Goal: Task Accomplishment & Management: Complete application form

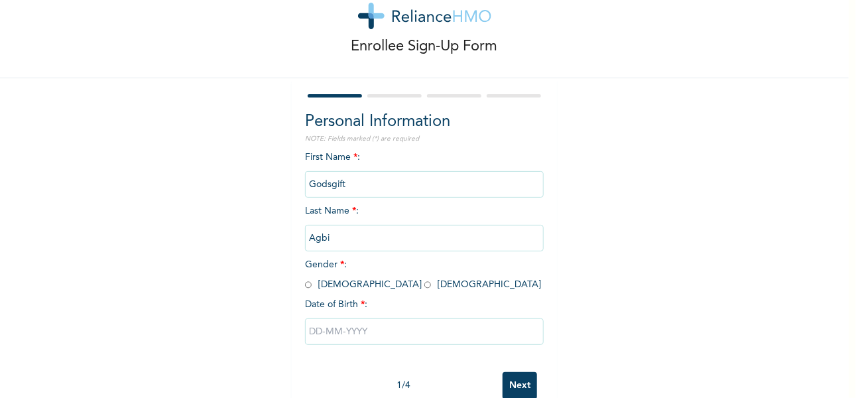
scroll to position [70, 0]
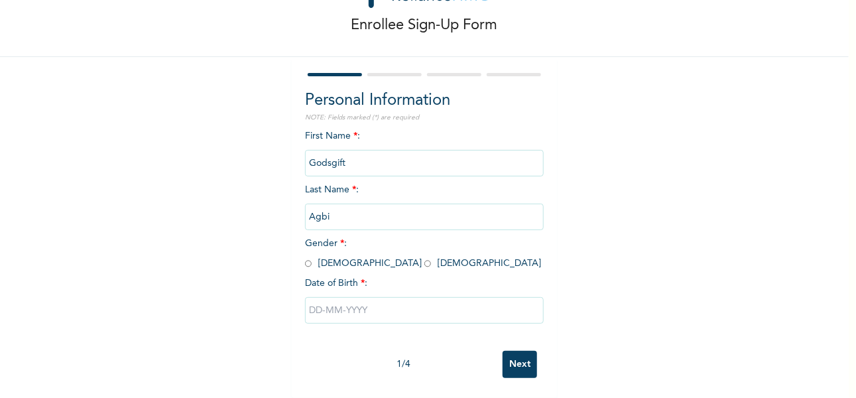
click at [510, 361] on input "Next" at bounding box center [519, 364] width 34 height 27
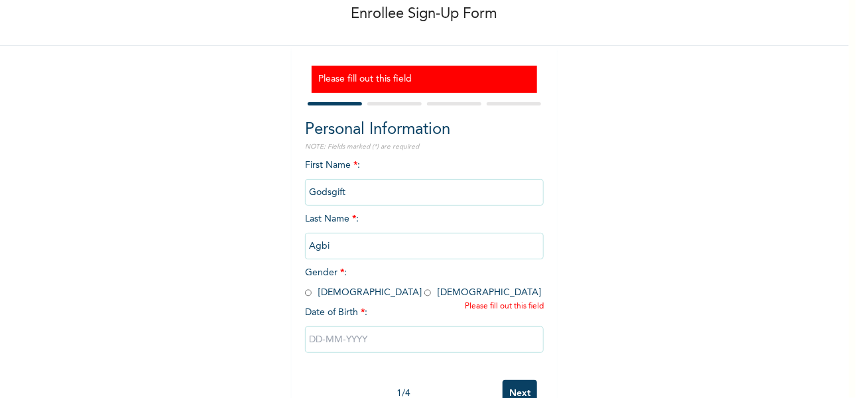
scroll to position [110, 0]
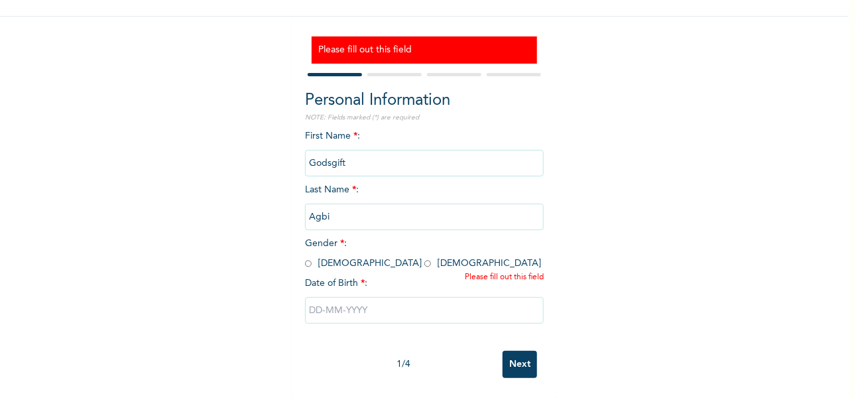
click at [424, 257] on input "radio" at bounding box center [427, 263] width 7 height 13
radio input "true"
click at [349, 302] on input "text" at bounding box center [424, 310] width 239 height 27
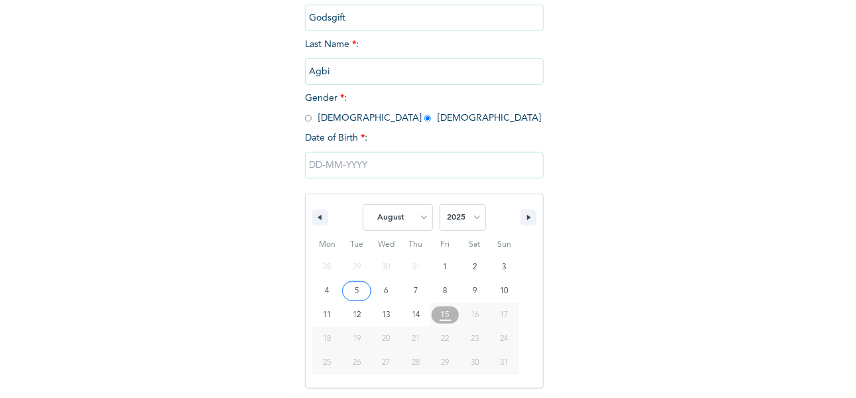
scroll to position [246, 0]
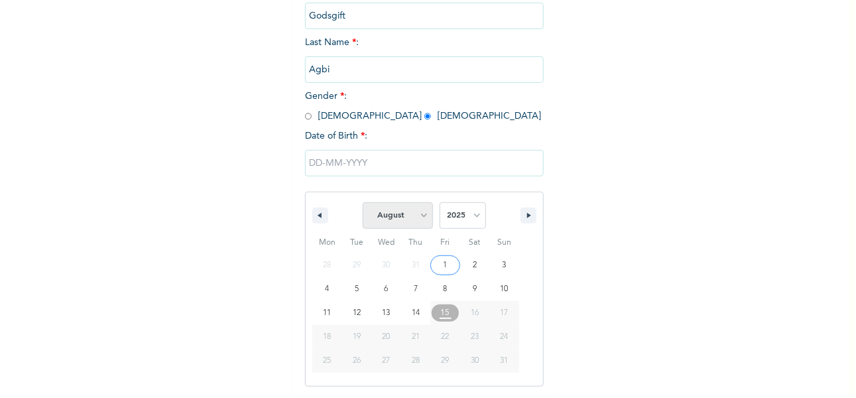
click at [417, 217] on select "January February March April May June July August September October November De…" at bounding box center [398, 215] width 70 height 27
click at [363, 203] on select "January February March April May June July August September October November De…" at bounding box center [398, 215] width 70 height 27
click at [421, 217] on select "January February March April May June July August September October November De…" at bounding box center [398, 215] width 70 height 27
click at [363, 203] on select "January February March April May June July August September October November De…" at bounding box center [398, 215] width 70 height 27
click at [315, 217] on icon "button" at bounding box center [318, 215] width 7 height 5
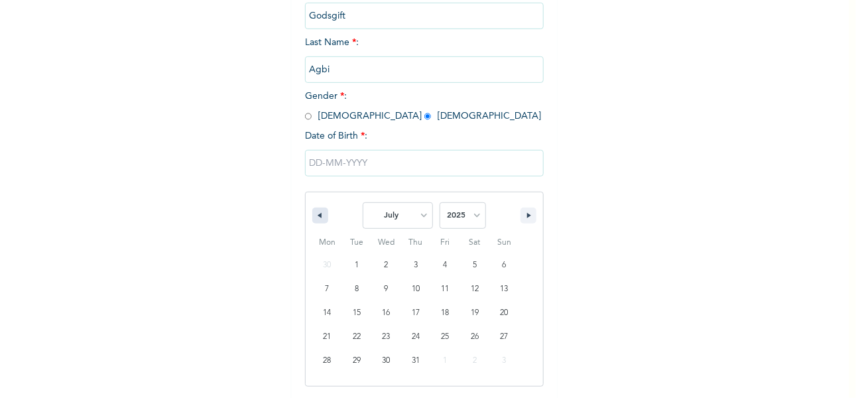
click at [315, 217] on icon "button" at bounding box center [318, 215] width 7 height 5
select select "2"
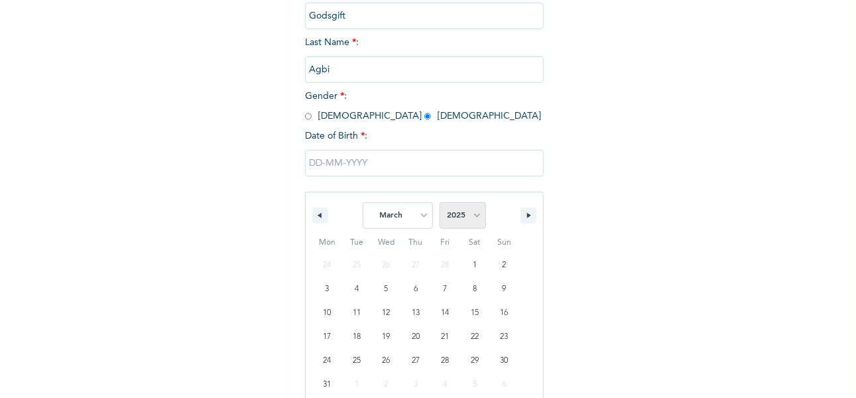
click at [468, 213] on select "2025 2024 2023 2022 2021 2020 2019 2018 2017 2016 2015 2014 2013 2012 2011 2010…" at bounding box center [462, 215] width 46 height 27
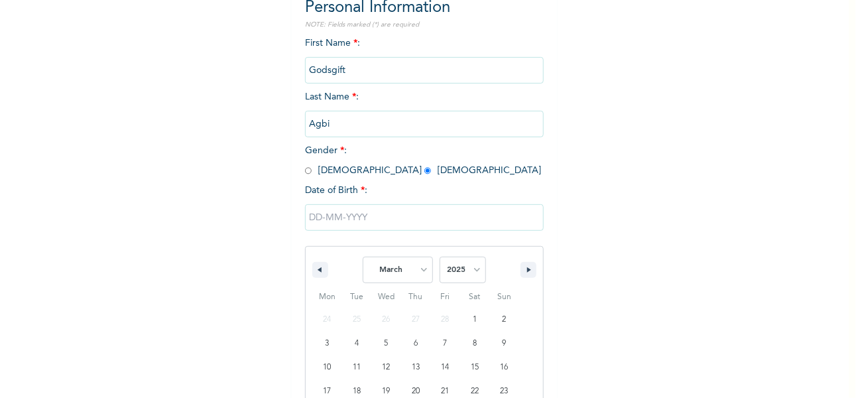
scroll to position [180, 0]
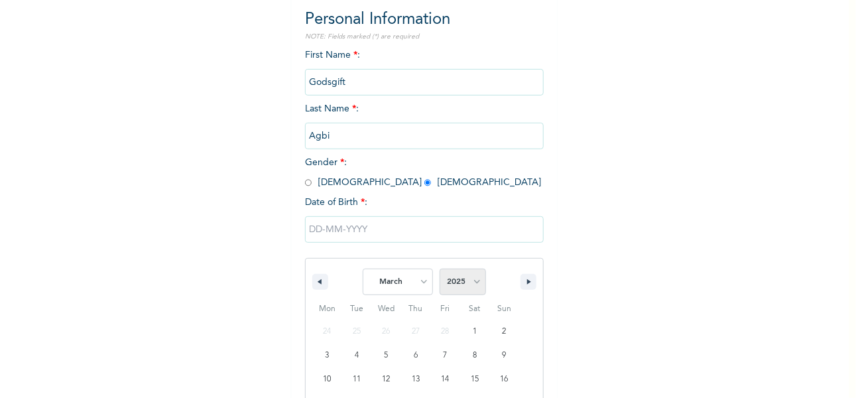
click at [470, 284] on select "2025 2024 2023 2022 2021 2020 2019 2018 2017 2016 2015 2014 2013 2012 2011 2010…" at bounding box center [462, 281] width 46 height 27
select select "1988"
click at [439, 270] on select "2025 2024 2023 2022 2021 2020 2019 2018 2017 2016 2015 2014 2013 2012 2011 2010…" at bounding box center [462, 281] width 46 height 27
click at [417, 283] on select "January February March April May June July August September October November De…" at bounding box center [398, 281] width 70 height 27
select select "8"
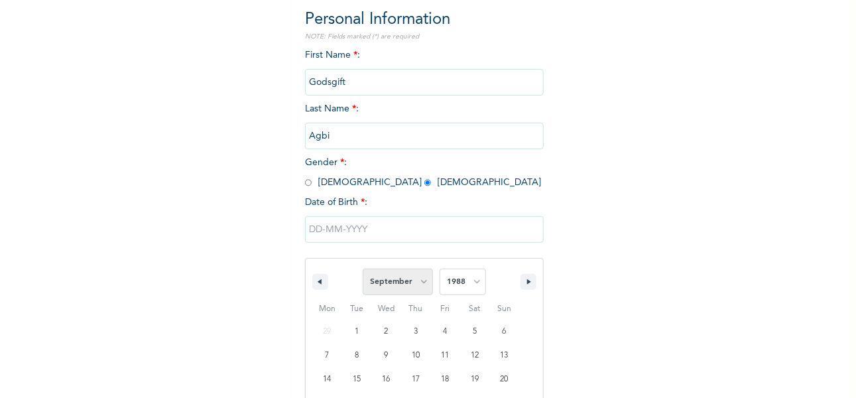
click at [363, 270] on select "January February March April May June July August September October November De…" at bounding box center [398, 281] width 70 height 27
type input "[DATE]"
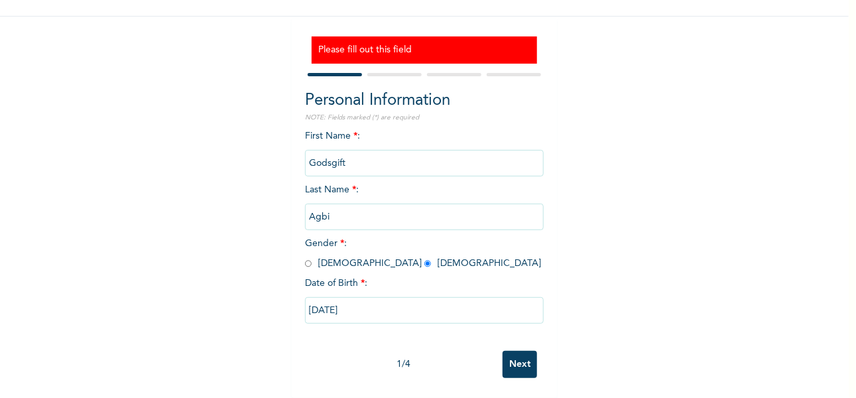
click at [512, 351] on input "Next" at bounding box center [519, 364] width 34 height 27
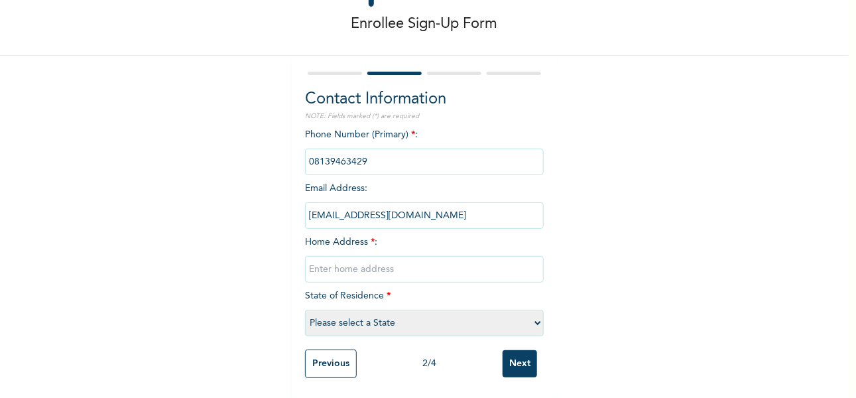
scroll to position [71, 0]
click at [530, 310] on select "Please select a State [PERSON_NAME] (FCT) [PERSON_NAME] Ibom [GEOGRAPHIC_DATA] …" at bounding box center [424, 323] width 239 height 27
select select "12"
click at [305, 310] on select "Please select a State [PERSON_NAME] (FCT) [PERSON_NAME] Ibom [GEOGRAPHIC_DATA] …" at bounding box center [424, 323] width 239 height 27
click at [372, 257] on input "text" at bounding box center [424, 269] width 239 height 27
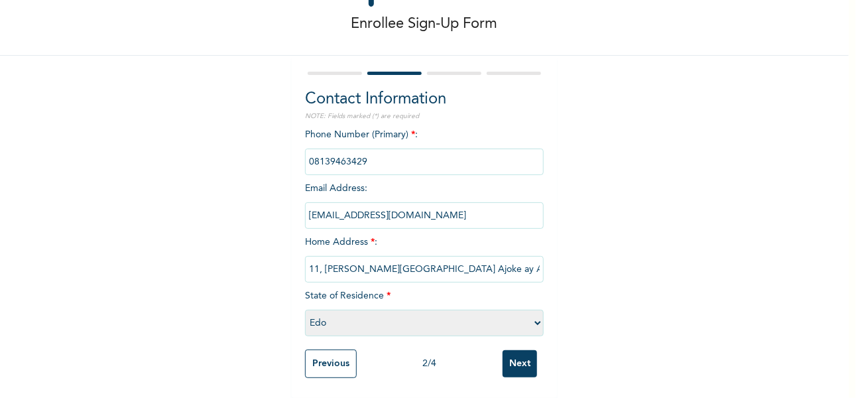
type input "11, Olushola street Ajoke ay Alagbado Lagos"
click at [533, 313] on select "Please select a State [PERSON_NAME] (FCT) [PERSON_NAME] Ibom [GEOGRAPHIC_DATA] …" at bounding box center [424, 323] width 239 height 27
select select "25"
click at [305, 310] on select "Please select a State [PERSON_NAME] (FCT) [PERSON_NAME] Ibom [GEOGRAPHIC_DATA] …" at bounding box center [424, 323] width 239 height 27
click at [516, 353] on input "Next" at bounding box center [519, 363] width 34 height 27
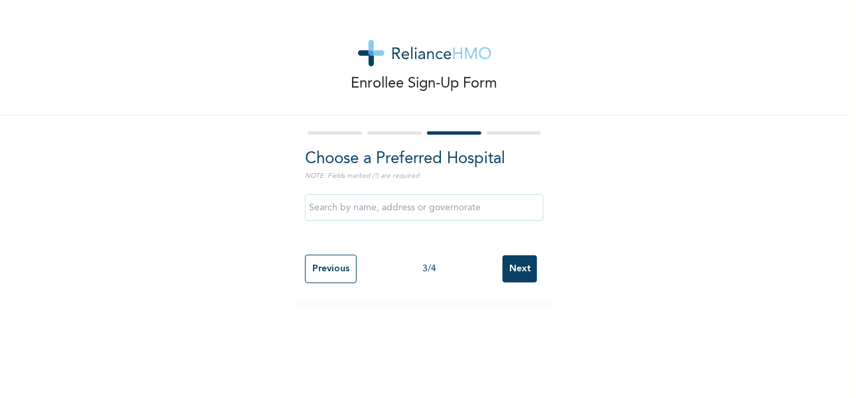
scroll to position [0, 0]
click at [388, 209] on input "text" at bounding box center [424, 207] width 239 height 27
click at [502, 130] on div at bounding box center [424, 133] width 239 height 9
click at [518, 135] on div at bounding box center [424, 133] width 239 height 9
click at [525, 268] on input "Next" at bounding box center [519, 268] width 34 height 27
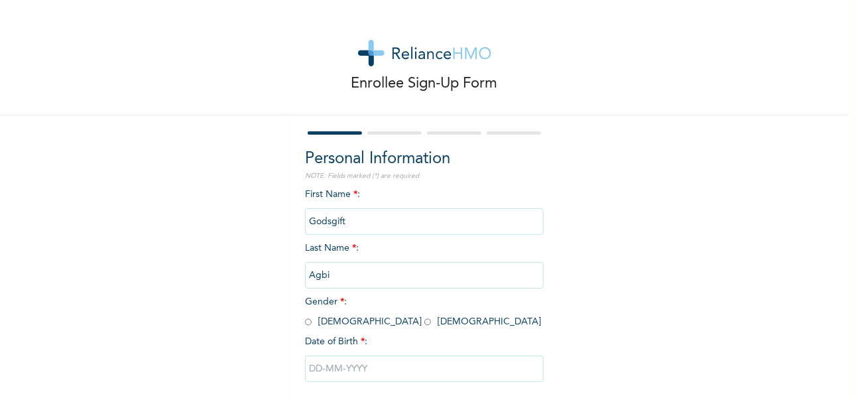
scroll to position [70, 0]
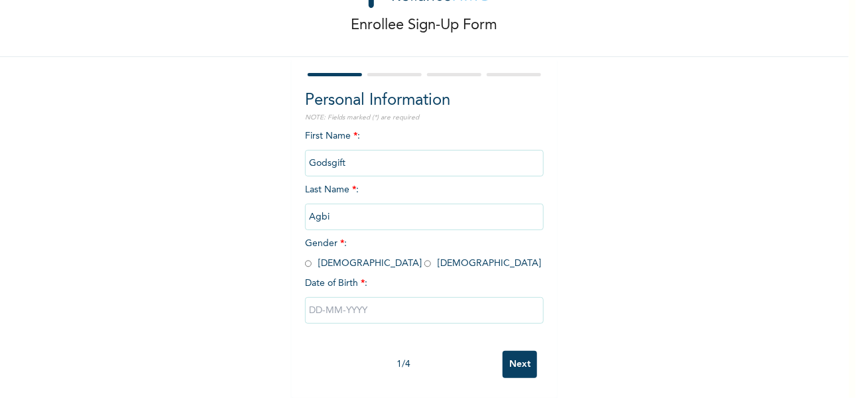
click at [424, 257] on input "radio" at bounding box center [427, 263] width 7 height 13
radio input "true"
click at [355, 298] on input "text" at bounding box center [424, 310] width 239 height 27
select select "7"
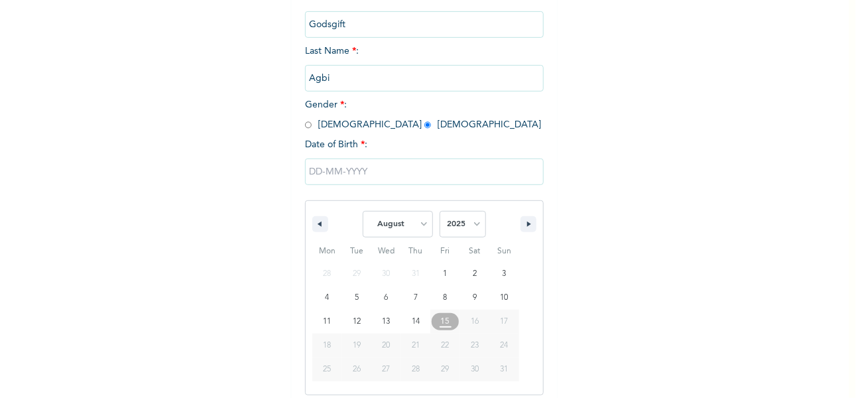
scroll to position [205, 0]
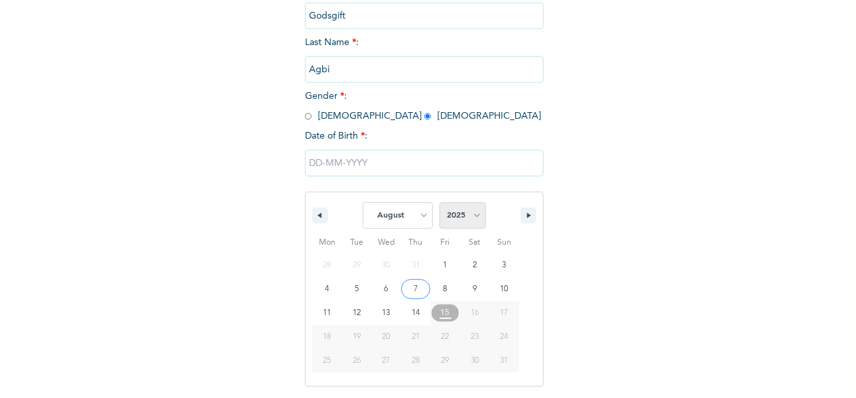
click at [466, 215] on select "2025 2024 2023 2022 2021 2020 2019 2018 2017 2016 2015 2014 2013 2012 2011 2010…" at bounding box center [462, 215] width 46 height 27
select select "1988"
click at [439, 203] on select "2025 2024 2023 2022 2021 2020 2019 2018 2017 2016 2015 2014 2013 2012 2011 2010…" at bounding box center [462, 215] width 46 height 27
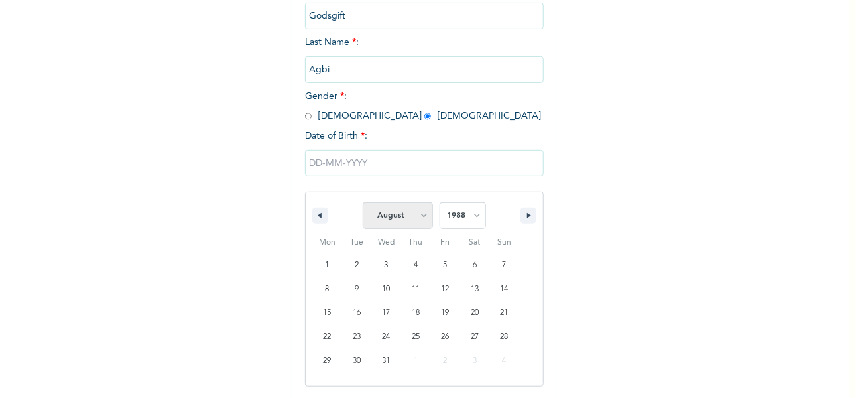
click at [410, 216] on select "January February March April May June July August September October November De…" at bounding box center [398, 215] width 70 height 27
select select "8"
click at [363, 203] on select "January February March April May June July August September October November De…" at bounding box center [398, 215] width 70 height 27
type input "[DATE]"
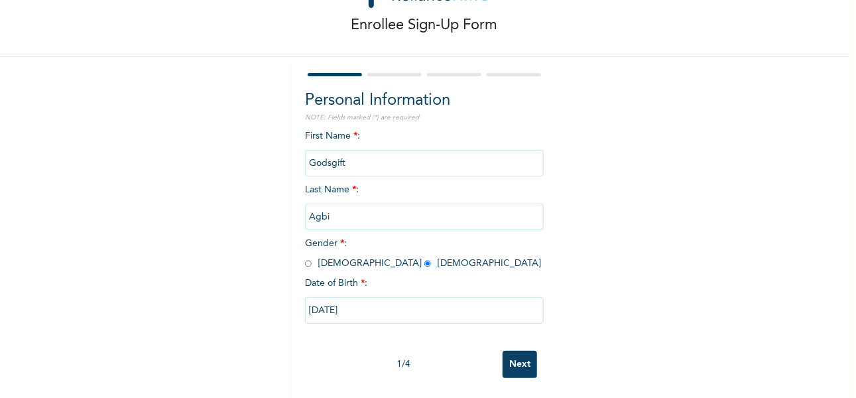
click at [519, 353] on input "Next" at bounding box center [519, 364] width 34 height 27
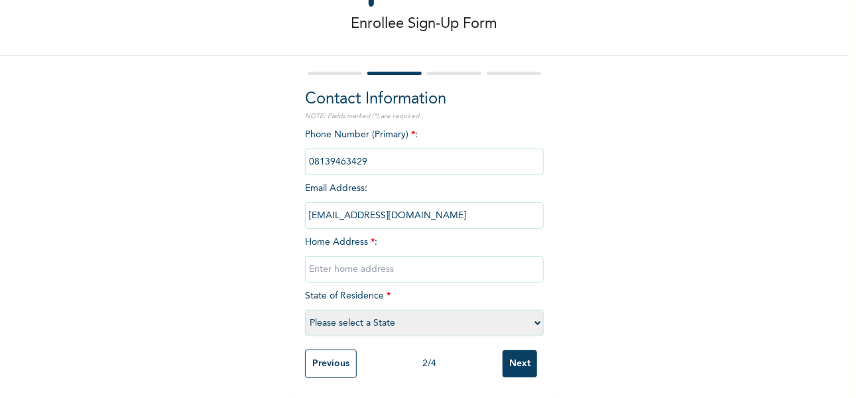
click at [357, 258] on input "text" at bounding box center [424, 269] width 239 height 27
type input "11, [PERSON_NAME] street [PERSON_NAME]"
click at [375, 312] on select "Please select a State [PERSON_NAME] (FCT) [PERSON_NAME] Ibom [GEOGRAPHIC_DATA] …" at bounding box center [424, 323] width 239 height 27
select select "25"
click at [305, 310] on select "Please select a State [PERSON_NAME] (FCT) [PERSON_NAME] Ibom [GEOGRAPHIC_DATA] …" at bounding box center [424, 323] width 239 height 27
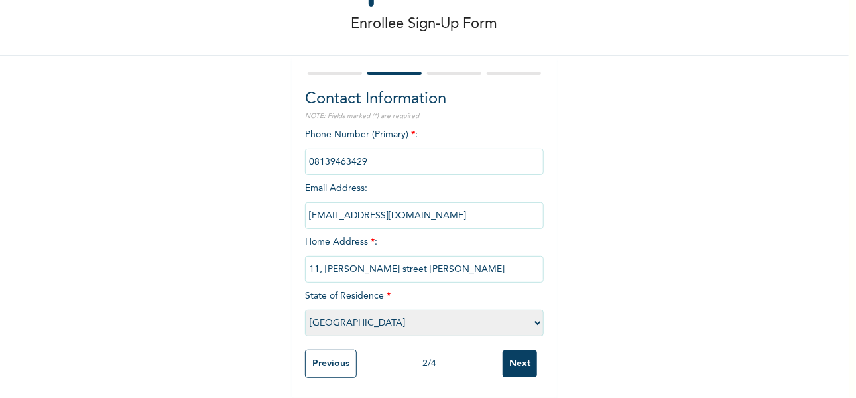
click at [510, 351] on input "Next" at bounding box center [519, 363] width 34 height 27
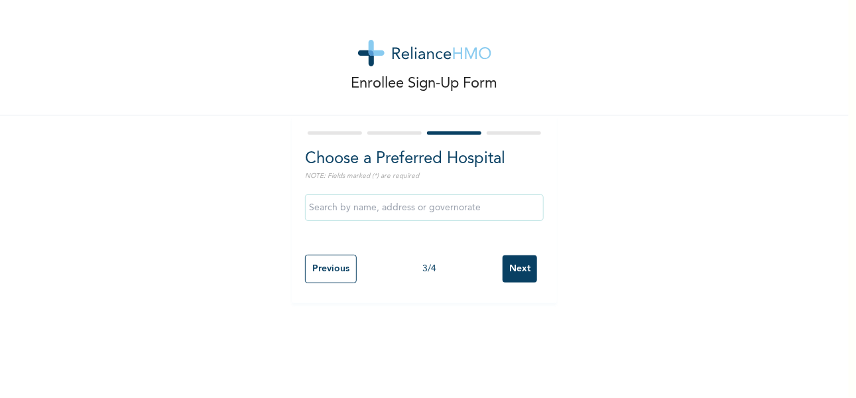
scroll to position [0, 0]
click at [752, 144] on div "Enrollee Sign-Up Form Choose a Preferred Hospital NOTE: Fields marked (*) are r…" at bounding box center [424, 151] width 848 height 303
click at [516, 268] on input "Next" at bounding box center [519, 268] width 34 height 27
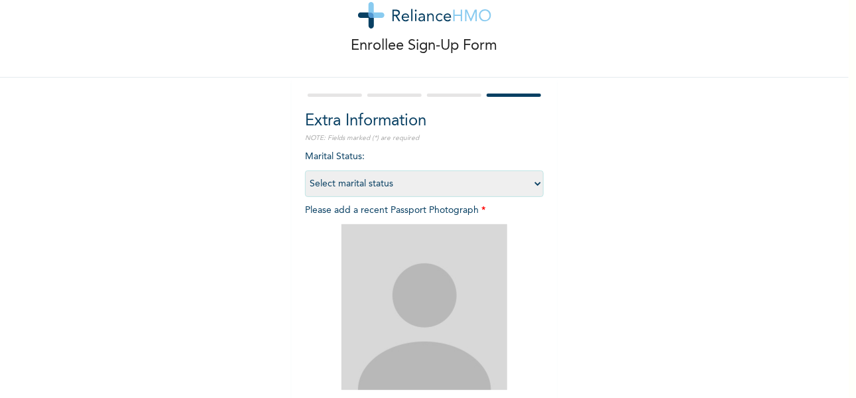
scroll to position [66, 0]
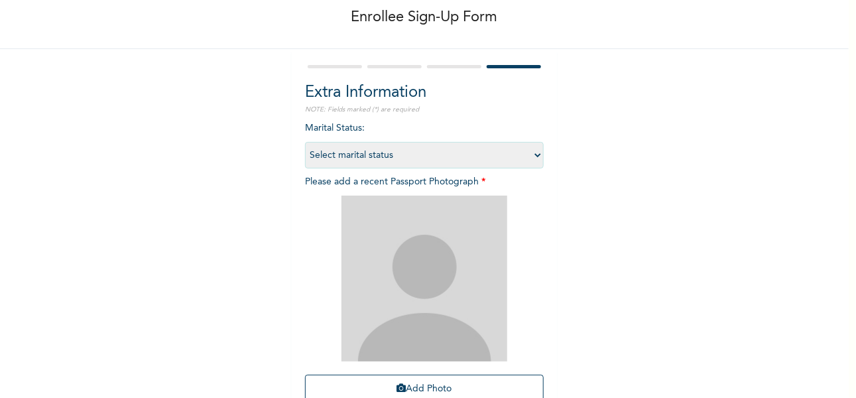
click at [530, 153] on select "Select marital status [DEMOGRAPHIC_DATA] Married [DEMOGRAPHIC_DATA] Widow/[DEMO…" at bounding box center [424, 155] width 239 height 27
select select "2"
click at [305, 142] on select "Select marital status [DEMOGRAPHIC_DATA] Married [DEMOGRAPHIC_DATA] Widow/[DEMO…" at bounding box center [424, 155] width 239 height 27
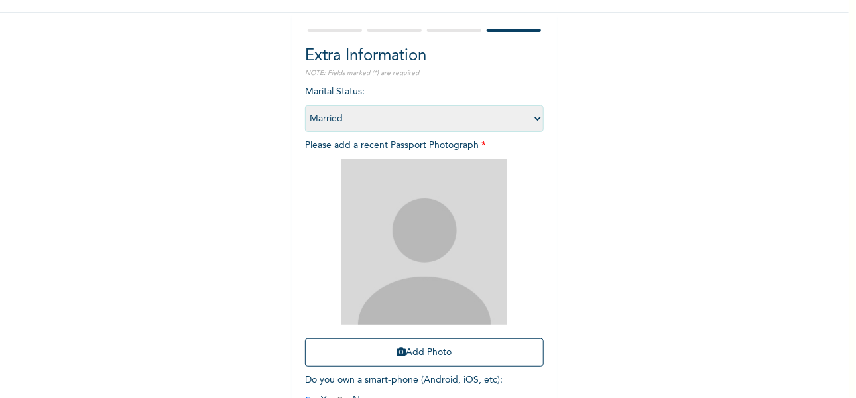
scroll to position [133, 0]
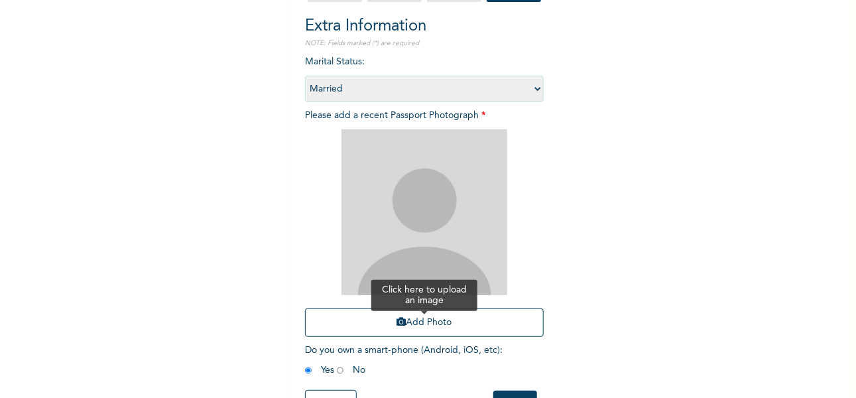
click at [431, 320] on button "Add Photo" at bounding box center [424, 322] width 239 height 29
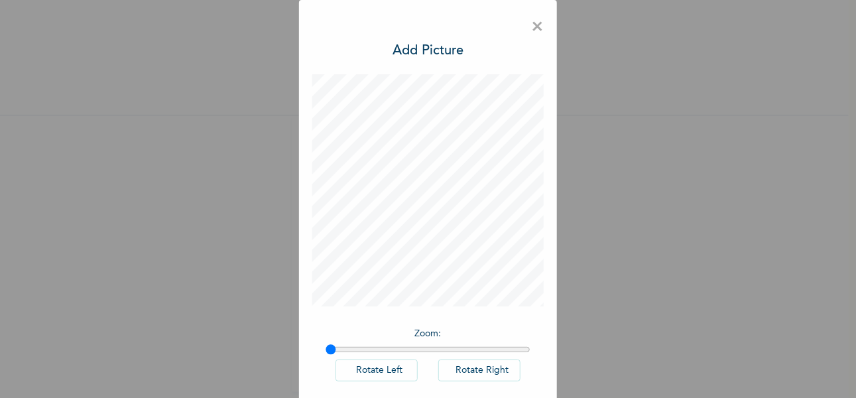
scroll to position [64, 0]
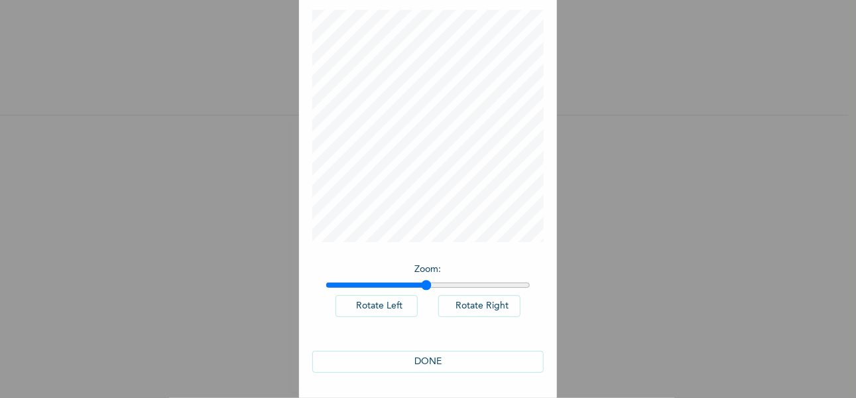
click at [421, 284] on input "range" at bounding box center [427, 285] width 205 height 11
click at [453, 284] on input "range" at bounding box center [427, 285] width 205 height 11
click at [432, 286] on input "range" at bounding box center [427, 285] width 205 height 11
click at [454, 282] on input "range" at bounding box center [427, 285] width 205 height 11
click at [463, 283] on input "range" at bounding box center [427, 285] width 205 height 11
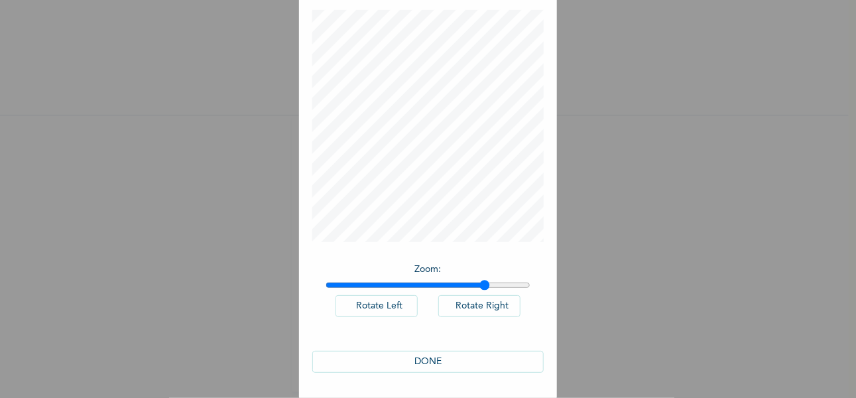
click at [480, 282] on input "range" at bounding box center [427, 285] width 205 height 11
drag, startPoint x: 421, startPoint y: 284, endPoint x: 409, endPoint y: 286, distance: 12.1
click at [417, 286] on input "range" at bounding box center [427, 285] width 205 height 11
drag, startPoint x: 398, startPoint y: 286, endPoint x: 387, endPoint y: 285, distance: 11.3
click at [392, 286] on input "range" at bounding box center [427, 285] width 205 height 11
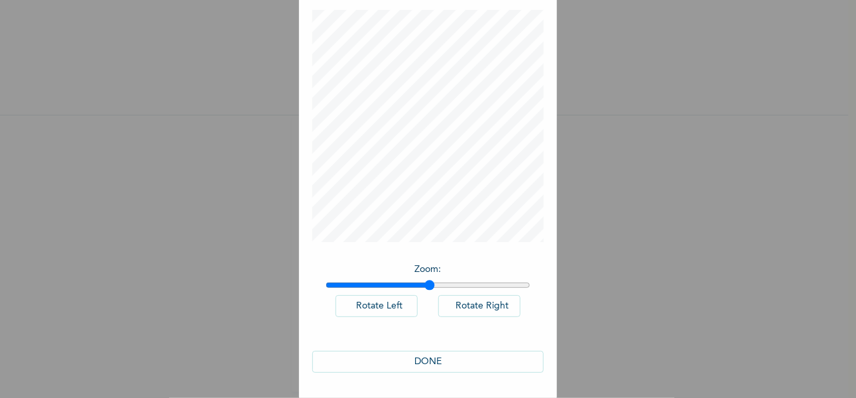
click at [426, 286] on input "range" at bounding box center [427, 285] width 205 height 11
type input "1.64"
click at [449, 284] on input "range" at bounding box center [427, 285] width 205 height 11
click at [431, 357] on button "DONE" at bounding box center [428, 362] width 232 height 22
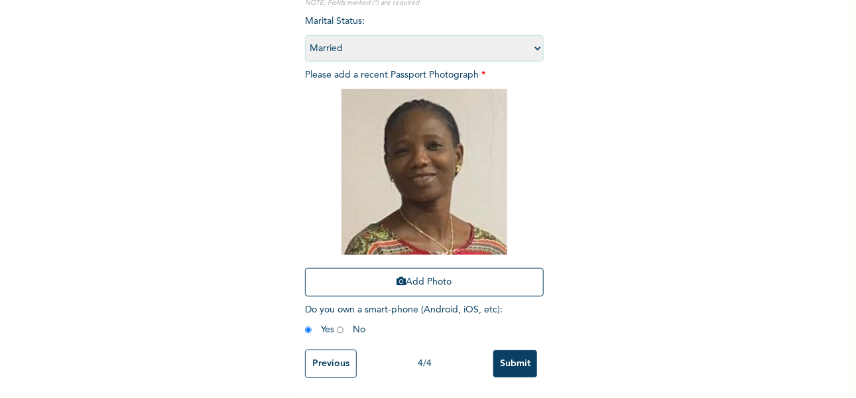
scroll to position [184, 0]
click at [512, 352] on input "Submit" at bounding box center [515, 363] width 44 height 27
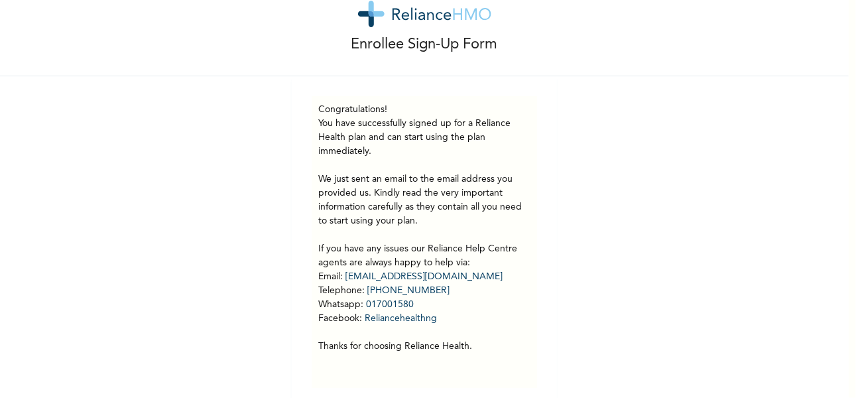
scroll to position [58, 0]
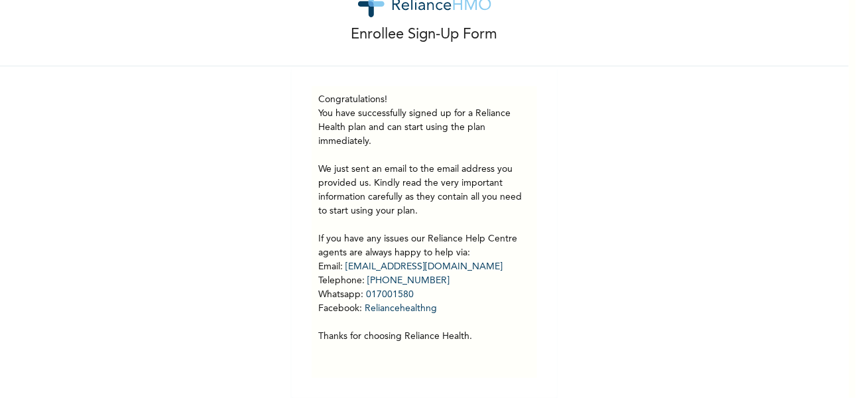
click at [757, 52] on div "Enrollee Sign-Up Form" at bounding box center [424, 8] width 848 height 115
